Goal: Task Accomplishment & Management: Use online tool/utility

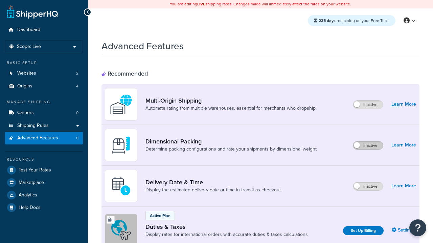
click at [368, 142] on label "Inactive" at bounding box center [368, 146] width 30 height 8
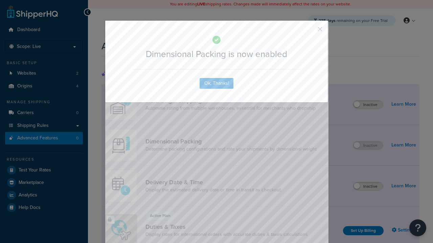
scroll to position [24, 0]
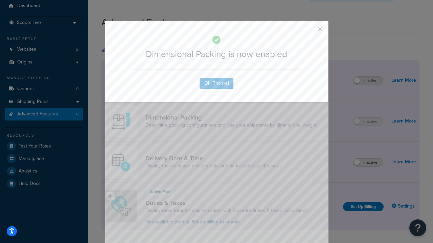
click at [310, 31] on button "button" at bounding box center [310, 32] width 2 height 2
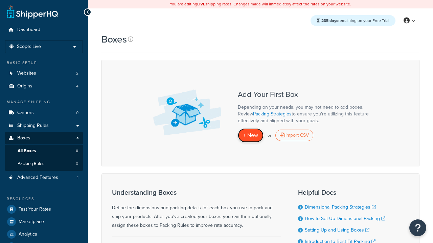
click at [251, 136] on span "+ New" at bounding box center [250, 136] width 15 height 8
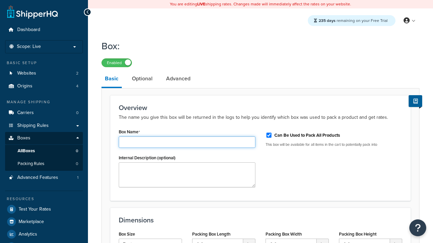
type input "Box1"
select select "usps_small"
type input "8.5"
type input "5"
type input "1.5"
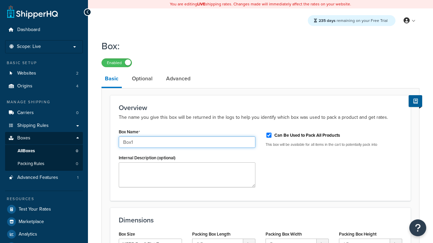
type input "Box1"
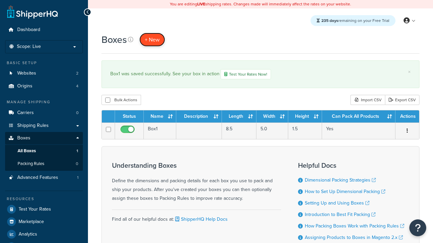
click at [152, 40] on span "+ New" at bounding box center [152, 40] width 15 height 8
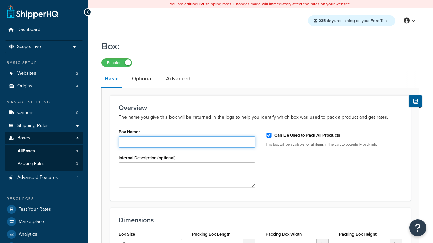
type input "Box2"
select select "usps_small"
type input "8.5"
type input "5"
type input "1.5"
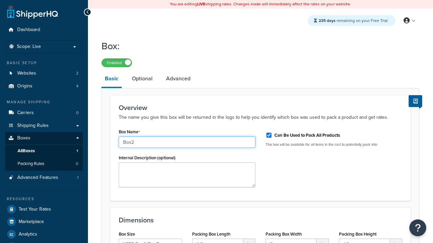
type input "Box2"
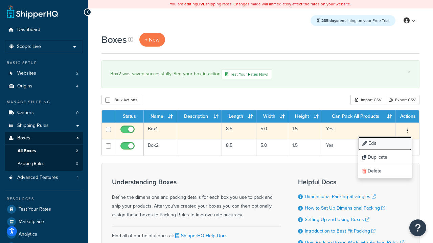
click at [384, 144] on link "Edit" at bounding box center [384, 144] width 53 height 14
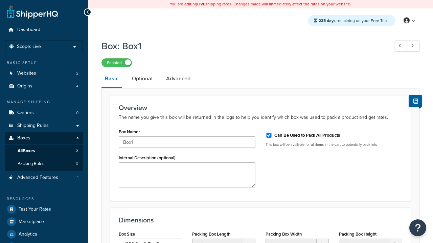
select select "usps_small"
type input "NewBox1"
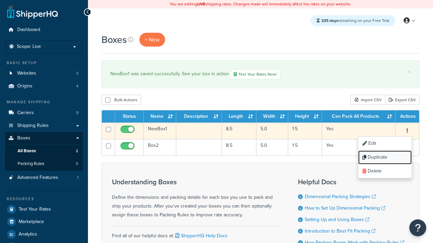
click at [384, 158] on link "Duplicate" at bounding box center [384, 158] width 53 height 14
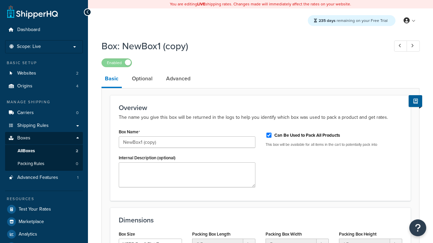
select select "usps_small"
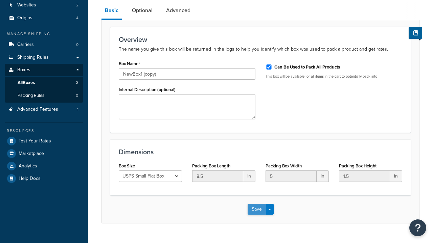
click at [256, 204] on button "Save" at bounding box center [257, 209] width 18 height 11
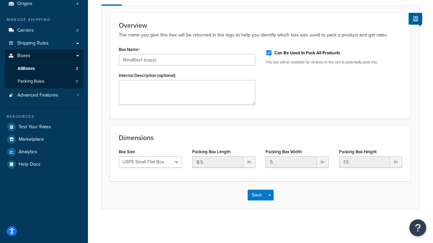
scroll to position [0, 0]
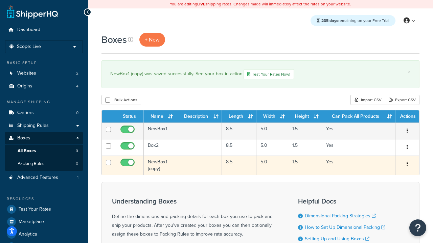
click at [407, 165] on icon "button" at bounding box center [406, 164] width 1 height 5
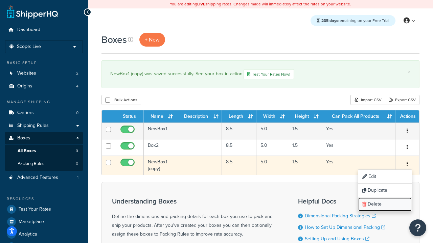
click at [384, 205] on link "Delete" at bounding box center [384, 205] width 53 height 14
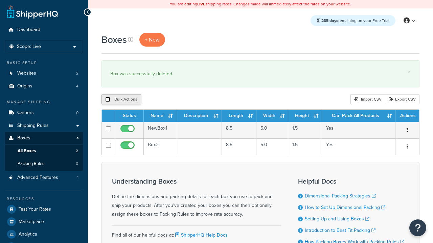
click at [108, 100] on input "checkbox" at bounding box center [107, 99] width 5 height 5
checkbox input "true"
click at [182, 100] on button "Delete" at bounding box center [180, 99] width 23 height 10
